Goal: Information Seeking & Learning: Compare options

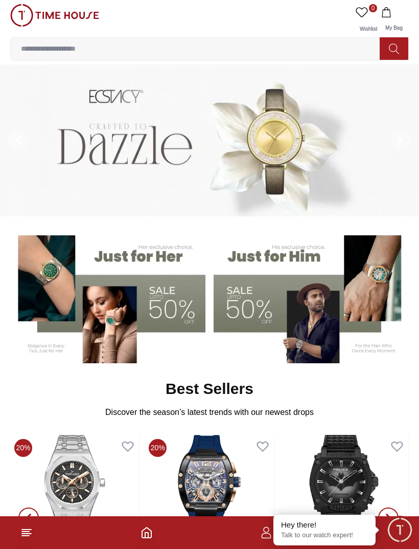
click at [27, 536] on line at bounding box center [25, 536] width 7 height 0
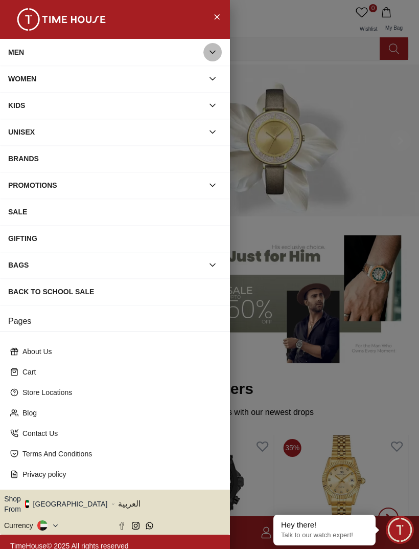
click at [214, 49] on icon "button" at bounding box center [213, 52] width 10 height 10
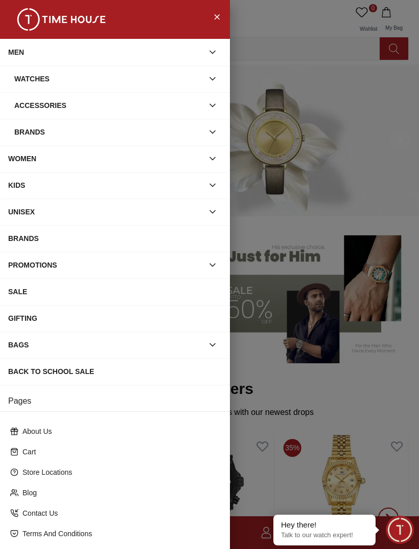
click at [215, 131] on icon "button" at bounding box center [212, 132] width 5 height 3
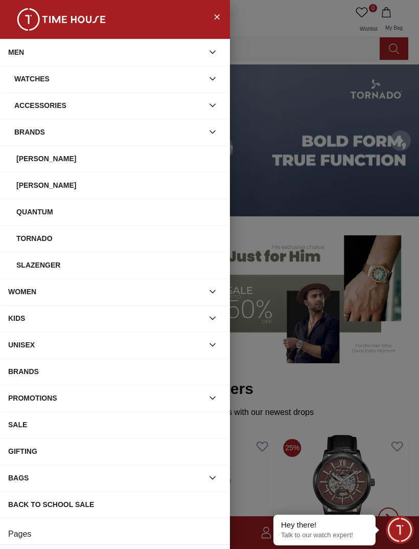
click at [50, 232] on div "Tornado" at bounding box center [119, 238] width 206 height 18
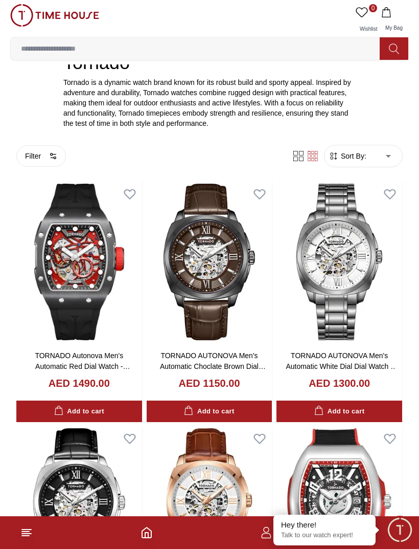
scroll to position [203, 0]
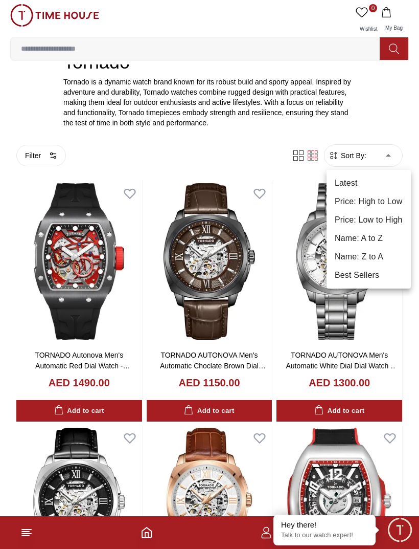
click at [394, 222] on li "Price: Low to High" at bounding box center [369, 220] width 84 height 18
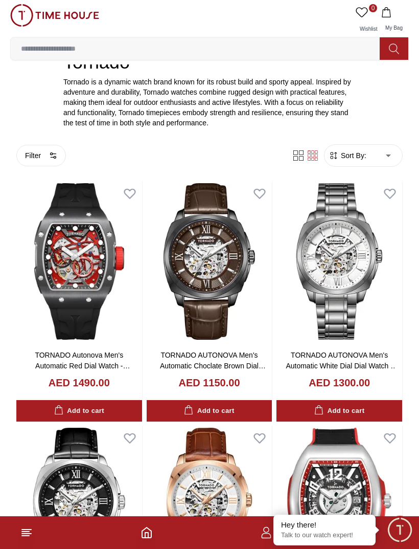
type input "*"
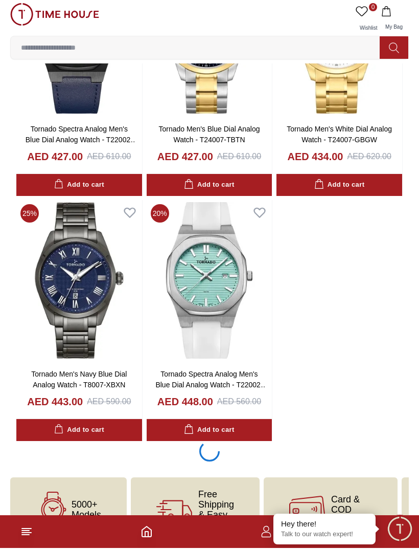
scroll to position [1650, 0]
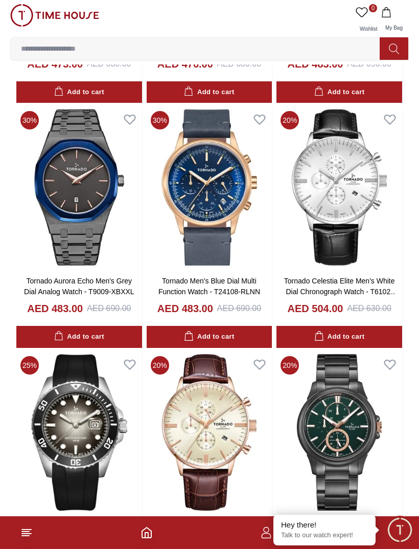
scroll to position [3705, 0]
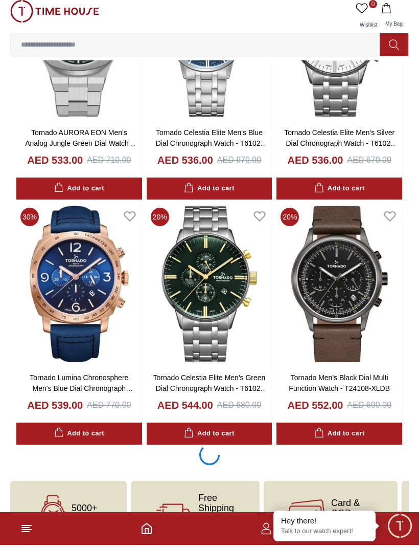
scroll to position [4829, 0]
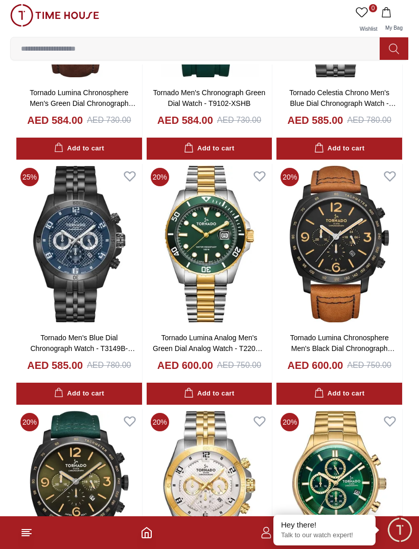
scroll to position [6586, 0]
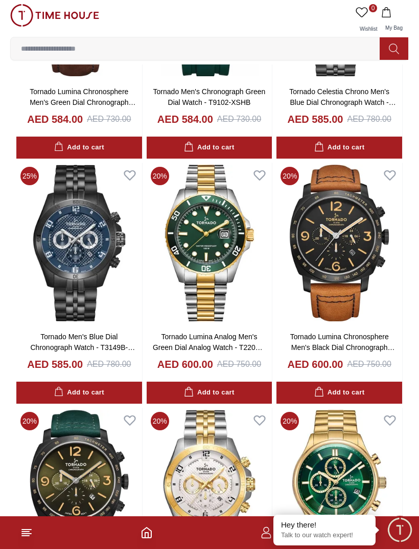
click at [351, 182] on img at bounding box center [340, 243] width 126 height 161
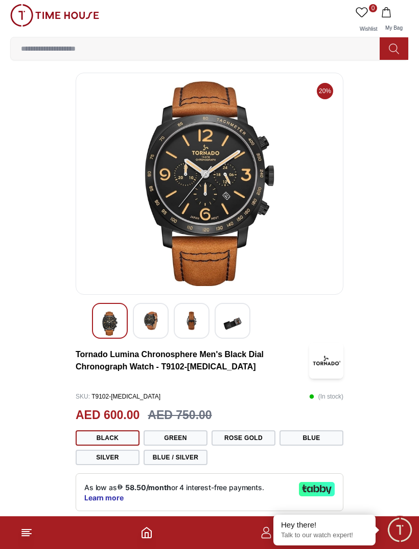
click at [192, 436] on button "Green" at bounding box center [176, 437] width 64 height 15
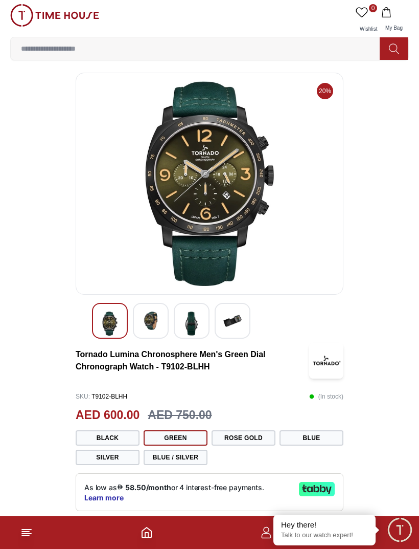
click at [255, 437] on button "Rose Gold" at bounding box center [244, 437] width 64 height 15
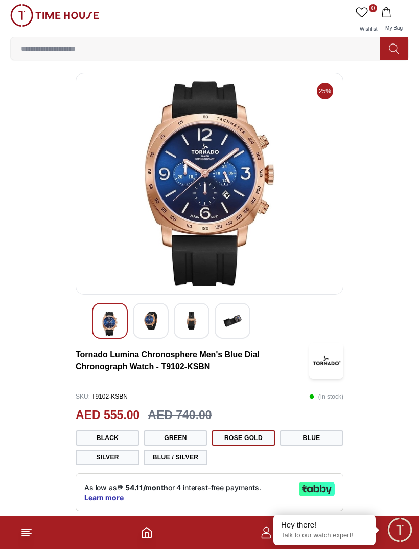
click at [318, 435] on button "Blue" at bounding box center [312, 437] width 64 height 15
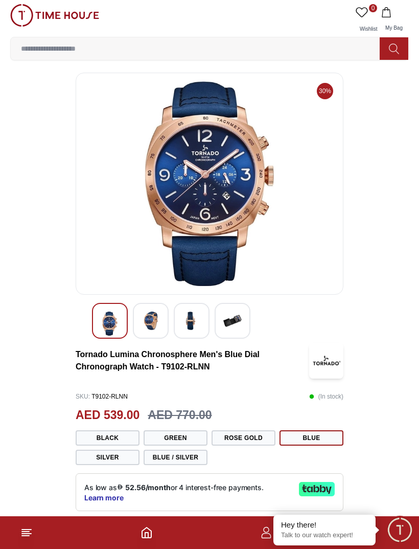
click at [121, 462] on button "Silver" at bounding box center [108, 457] width 64 height 15
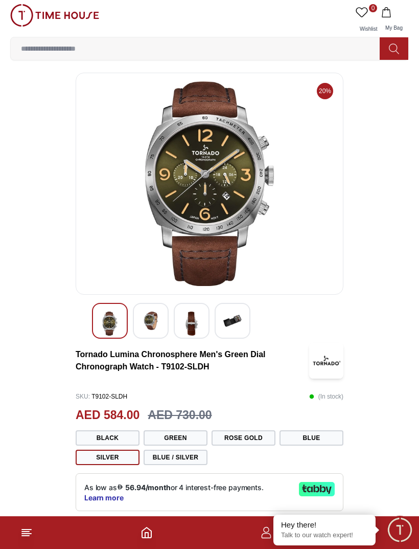
click at [176, 450] on button "Blue / Silver" at bounding box center [176, 457] width 64 height 15
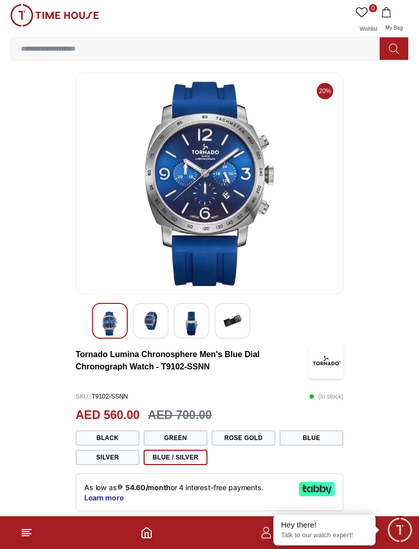
click at [121, 456] on button "Silver" at bounding box center [108, 457] width 64 height 15
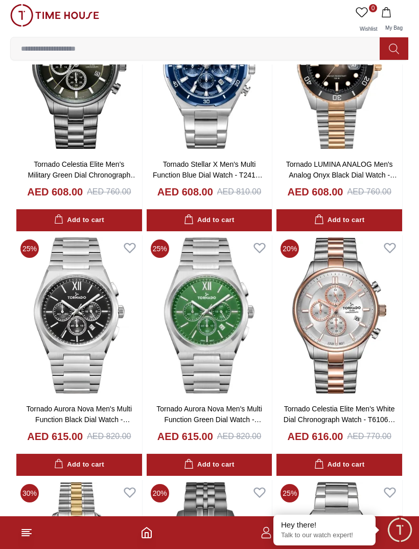
scroll to position [7249, 0]
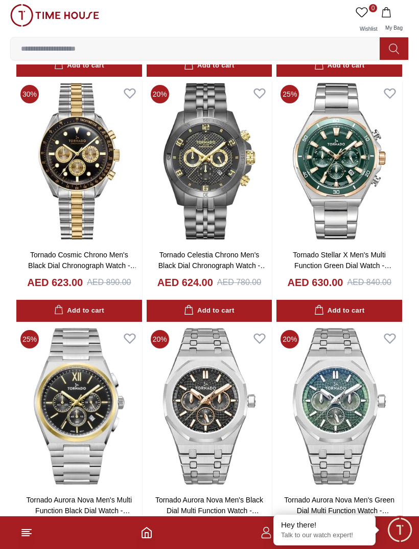
scroll to position [7647, 0]
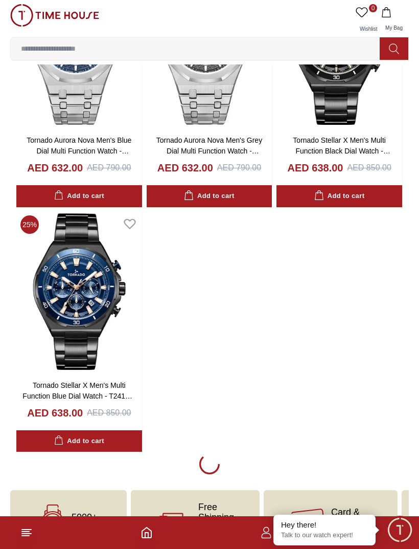
scroll to position [8249, 0]
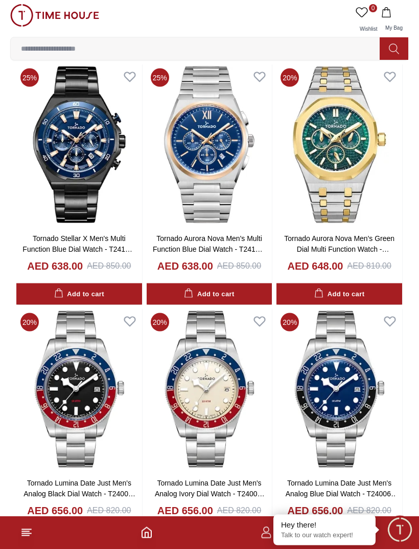
scroll to position [8399, 0]
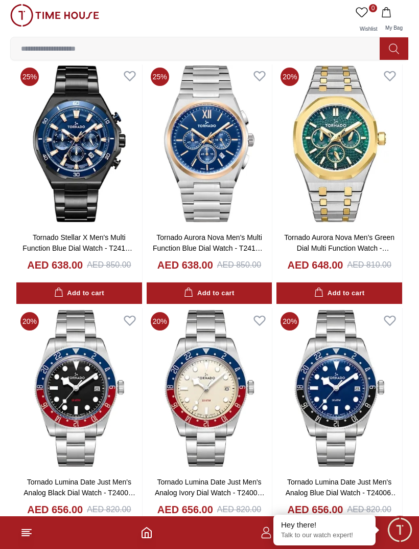
click at [31, 529] on line at bounding box center [26, 529] width 9 height 0
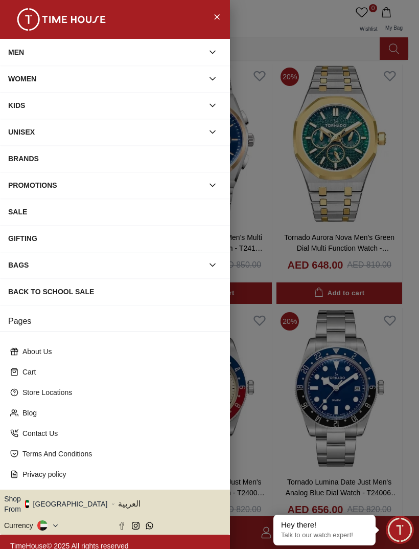
click at [154, 154] on div "BRANDS" at bounding box center [115, 158] width 214 height 18
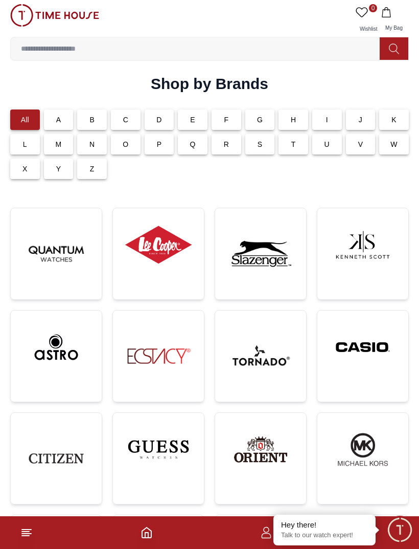
click at [23, 538] on icon at bounding box center [26, 532] width 12 height 12
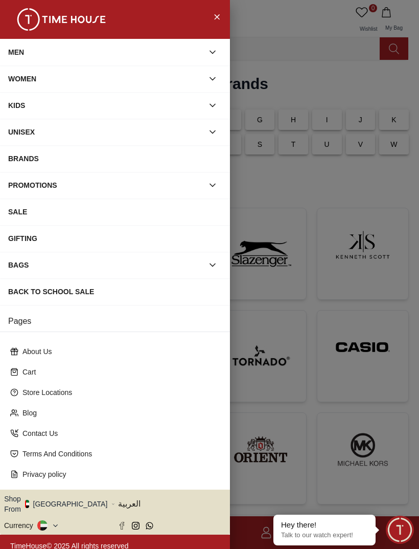
click at [62, 58] on div "MEN" at bounding box center [105, 52] width 195 height 18
